Goal: Check status

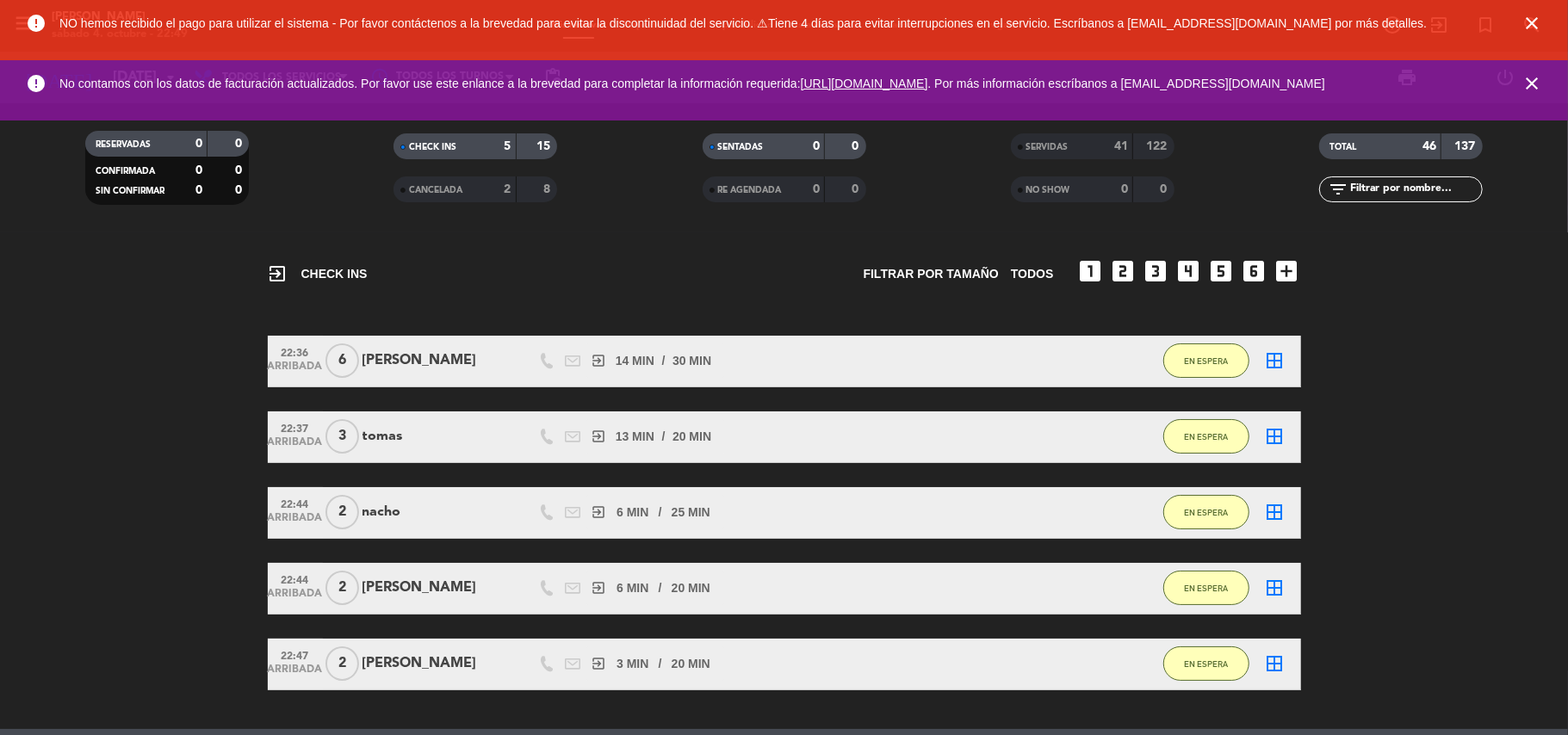
click at [1532, 17] on icon "close" at bounding box center [1531, 22] width 20 height 20
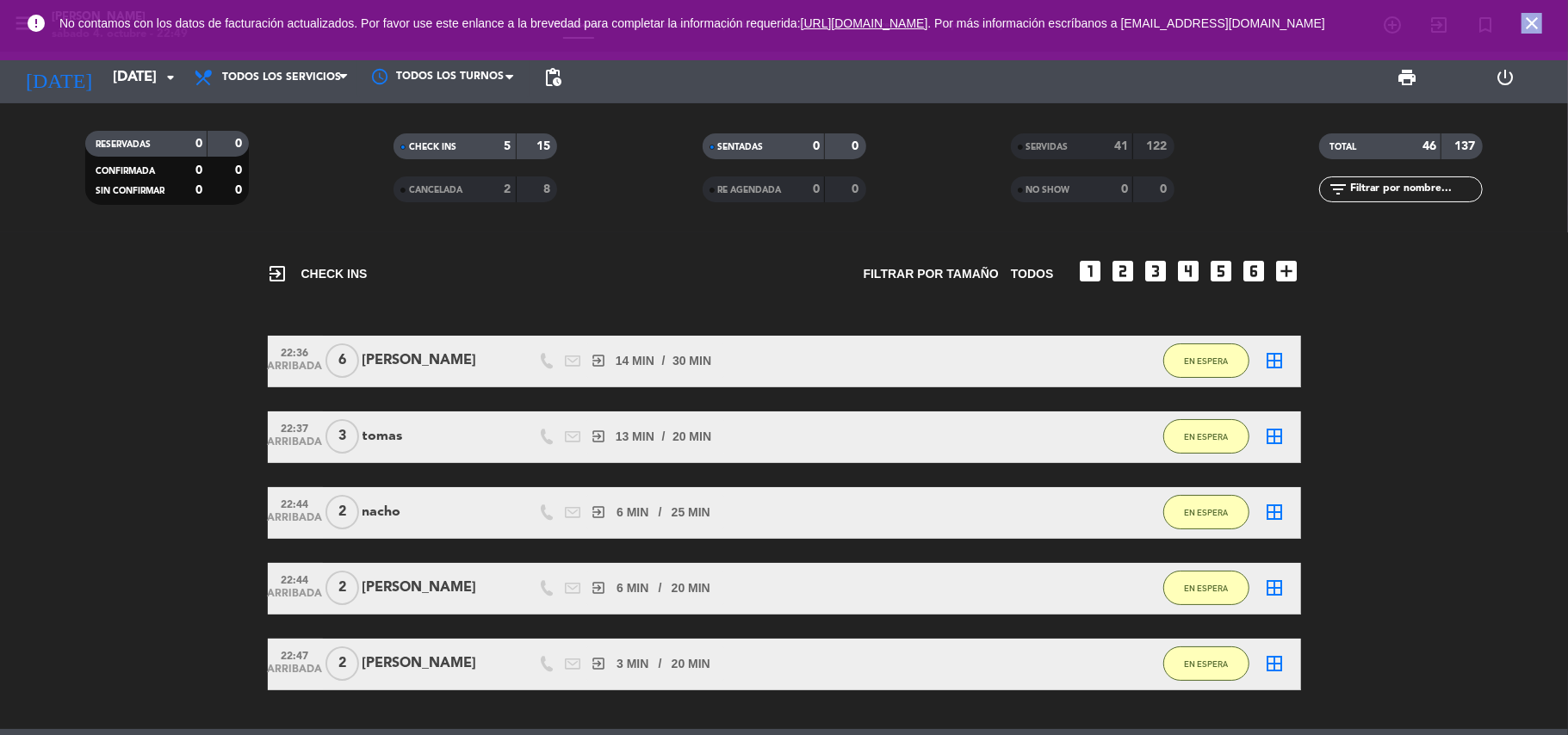
click at [1532, 17] on icon "close" at bounding box center [1531, 22] width 20 height 20
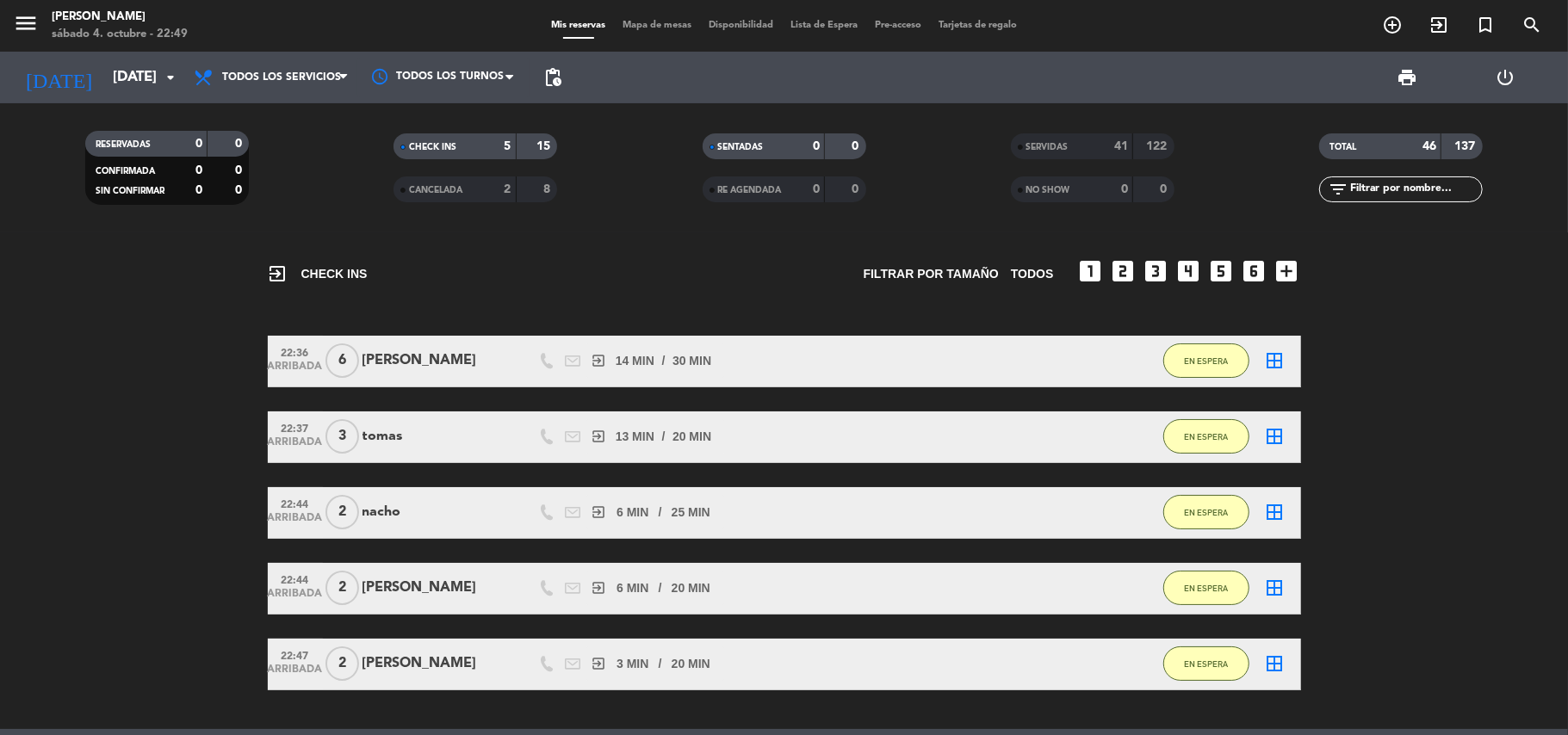
click at [576, 21] on span "Mis reservas" at bounding box center [578, 25] width 72 height 10
drag, startPoint x: 562, startPoint y: 27, endPoint x: 222, endPoint y: 86, distance: 345.1
click at [552, 28] on span "Mis reservas" at bounding box center [578, 25] width 72 height 10
click at [112, 73] on input "[DATE]" at bounding box center [197, 77] width 186 height 34
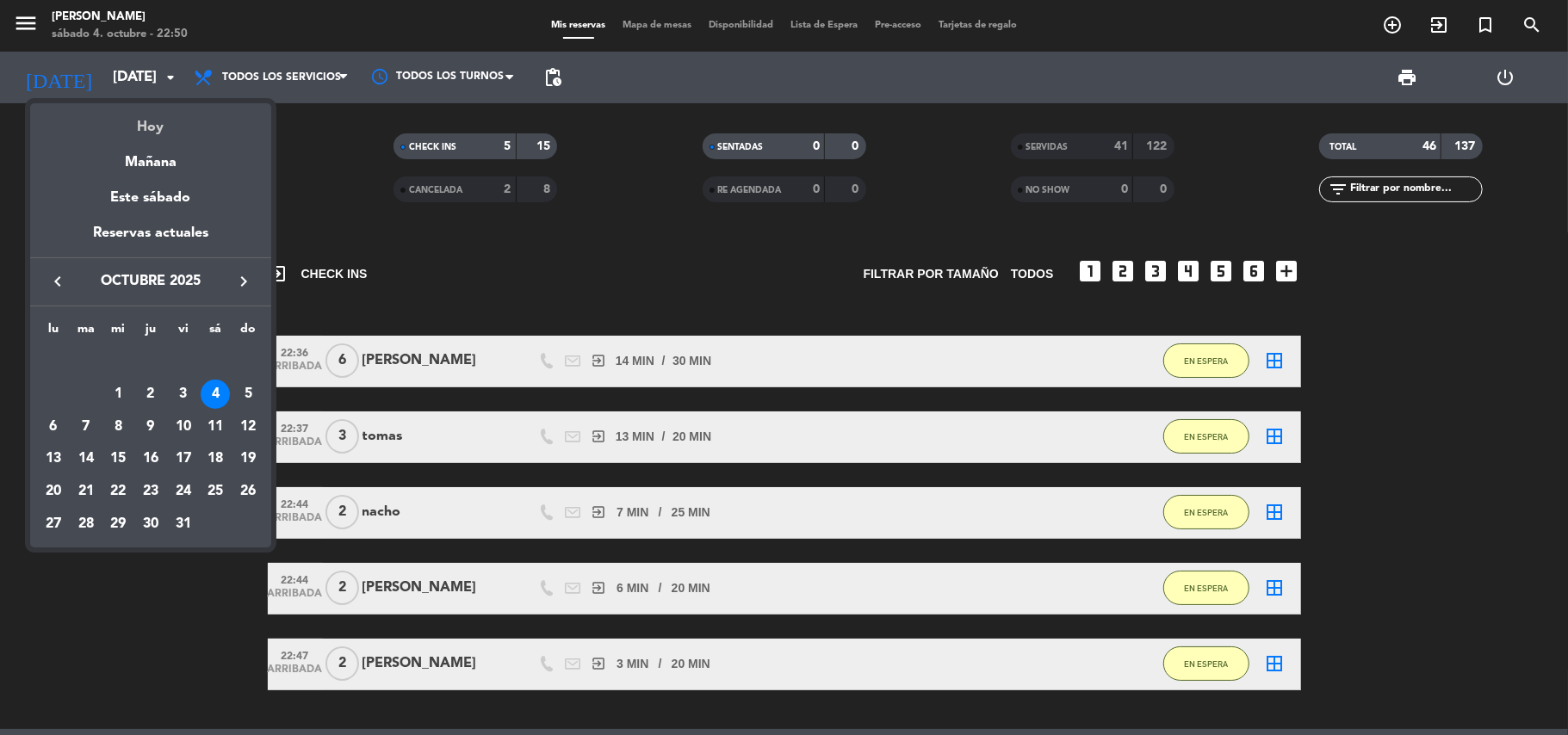
click at [160, 132] on div "Hoy" at bounding box center [150, 121] width 241 height 35
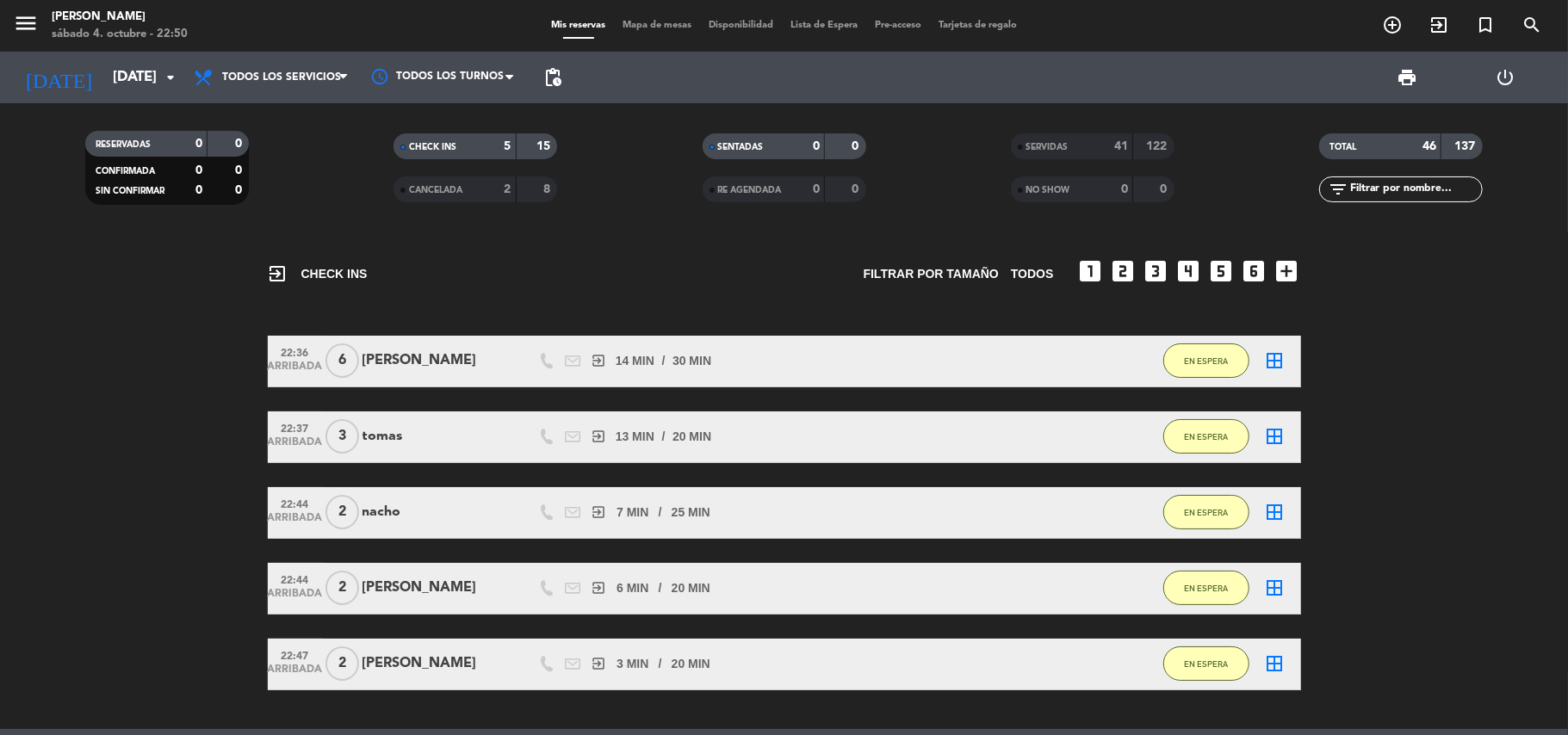
click at [479, 138] on div "5" at bounding box center [494, 147] width 35 height 19
click at [480, 138] on div "5" at bounding box center [494, 147] width 35 height 19
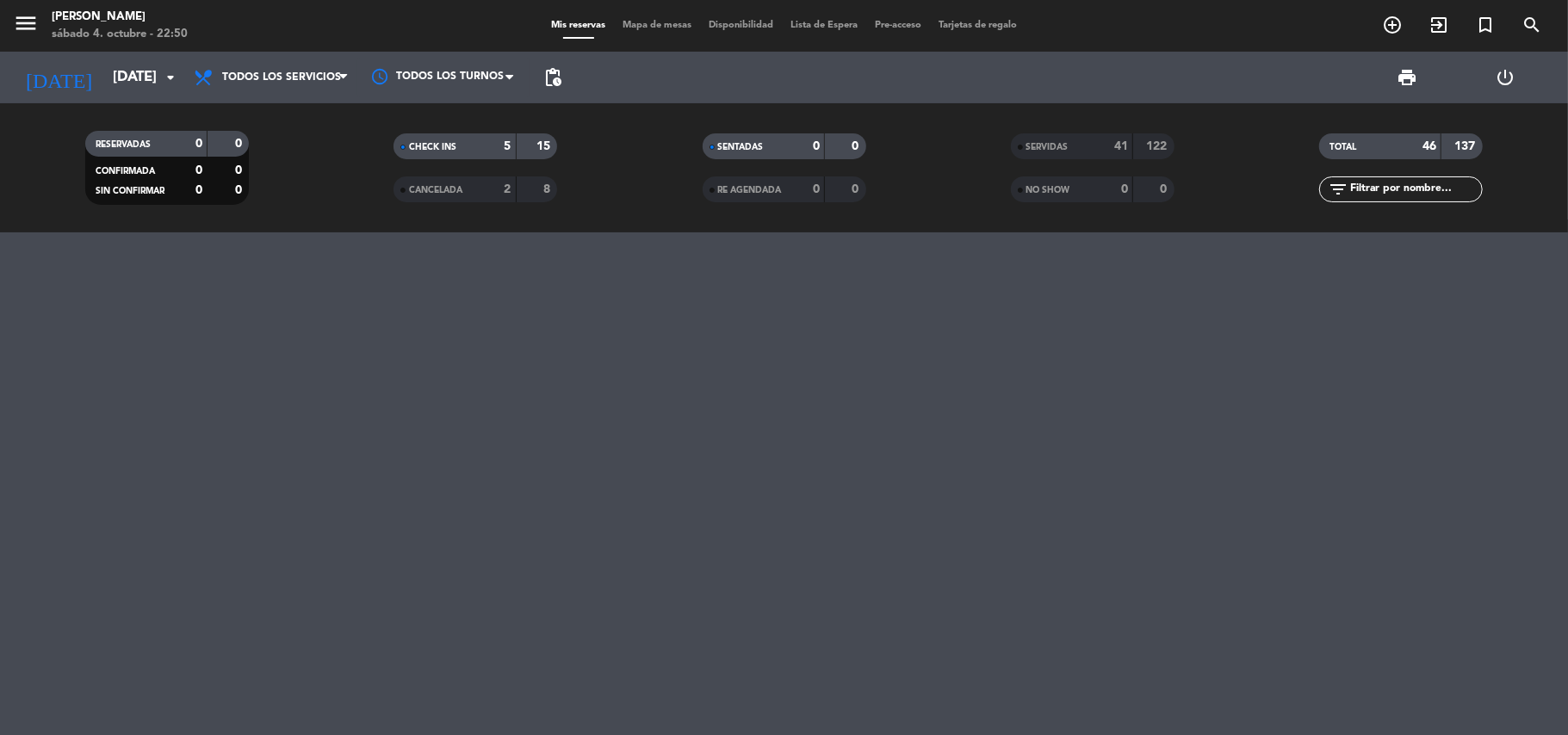
click at [742, 150] on span "SENTADAS" at bounding box center [740, 147] width 45 height 9
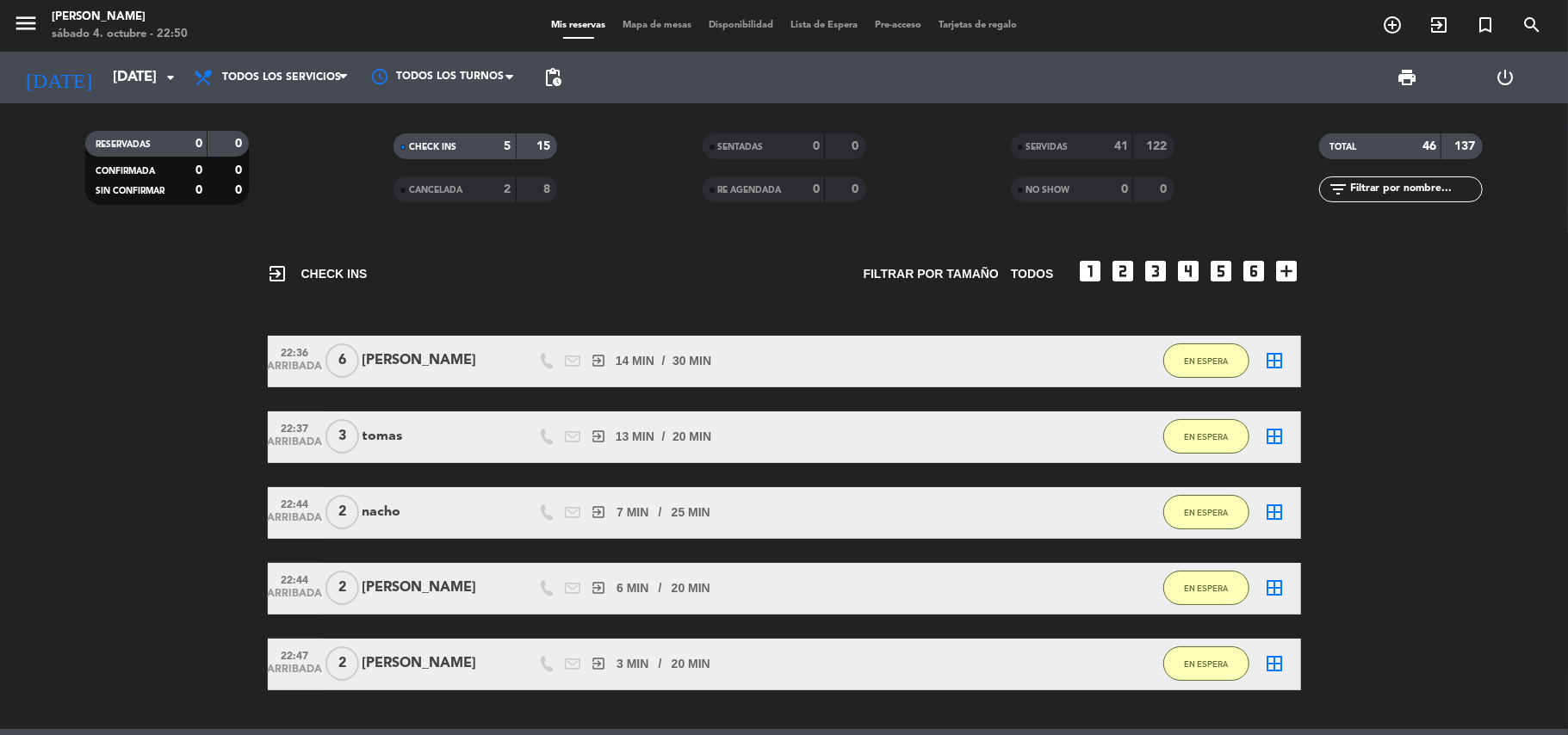
click at [1486, 505] on bookings-row "22:36 ARRIBADA 6 [PERSON_NAME] exit_to_app 14 MIN / 30 MIN sms EN ESPERA border…" at bounding box center [784, 513] width 1568 height 355
